Goal: Find specific page/section: Find specific page/section

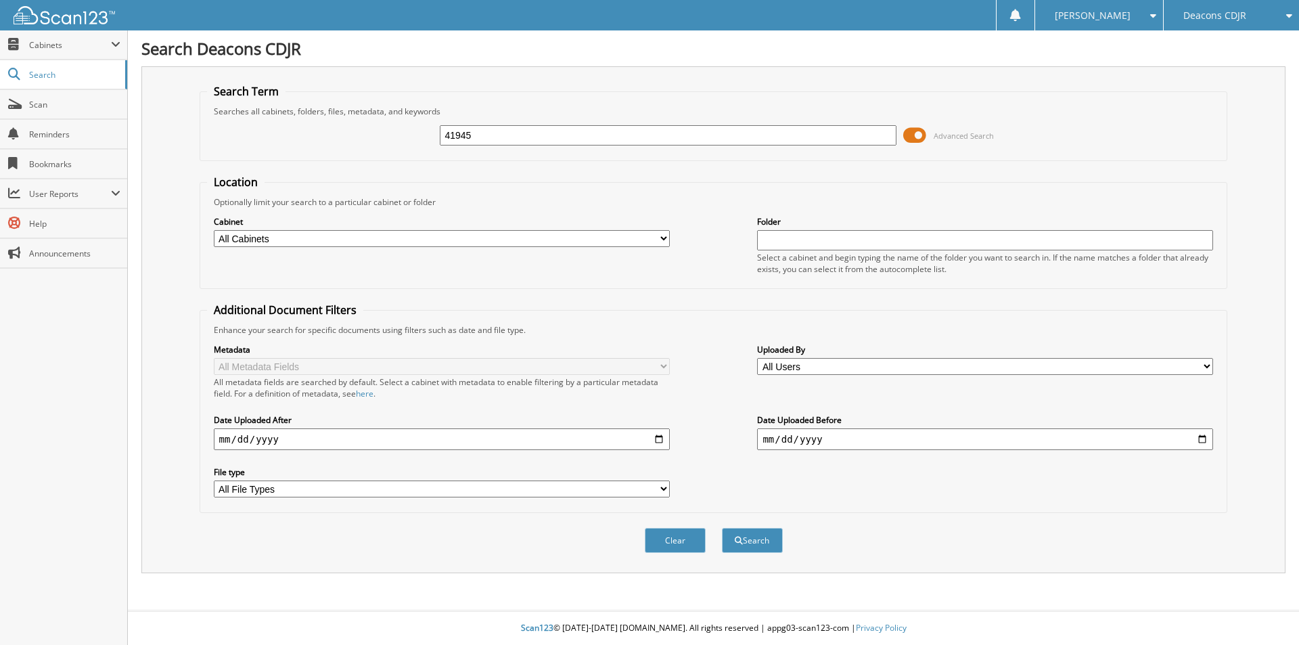
type input "41945"
click at [722, 528] on button "Search" at bounding box center [752, 540] width 61 height 25
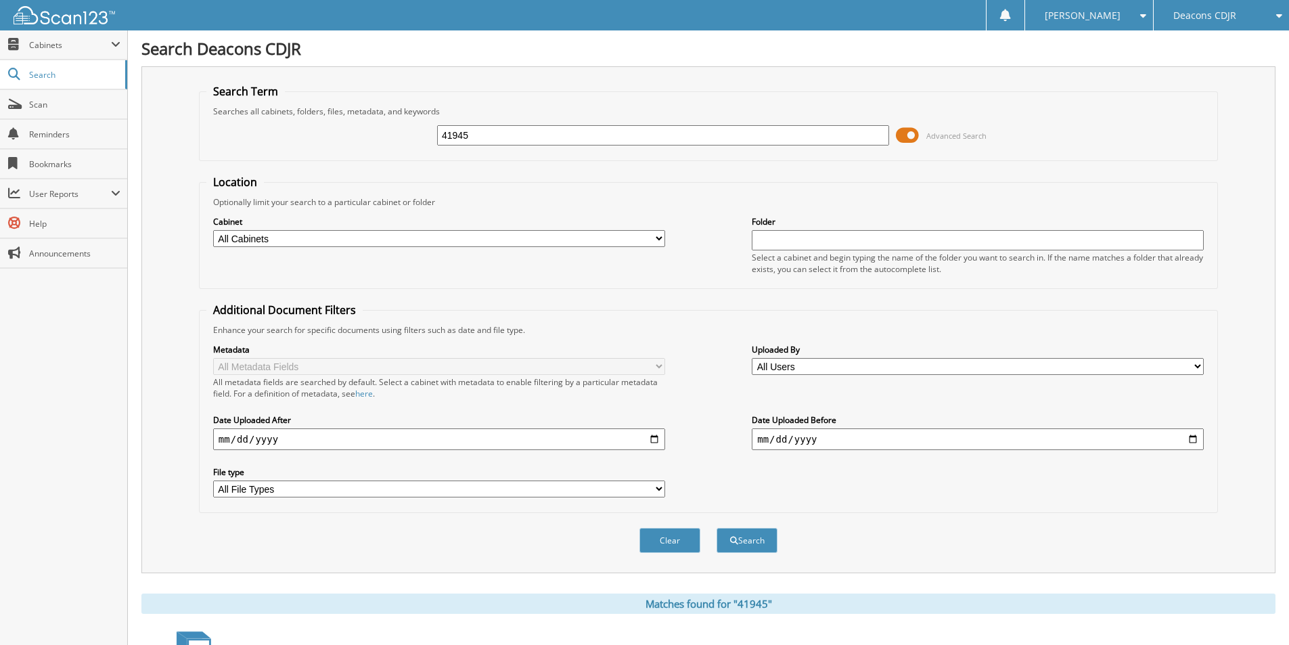
click at [791, 169] on form "Search Term Searches all cabinets, folders, files, metadata, and keywords 41945…" at bounding box center [708, 326] width 1019 height 484
click at [771, 532] on button "Search" at bounding box center [746, 540] width 61 height 25
click at [45, 81] on link "Search" at bounding box center [63, 74] width 127 height 29
